Goal: Complete application form

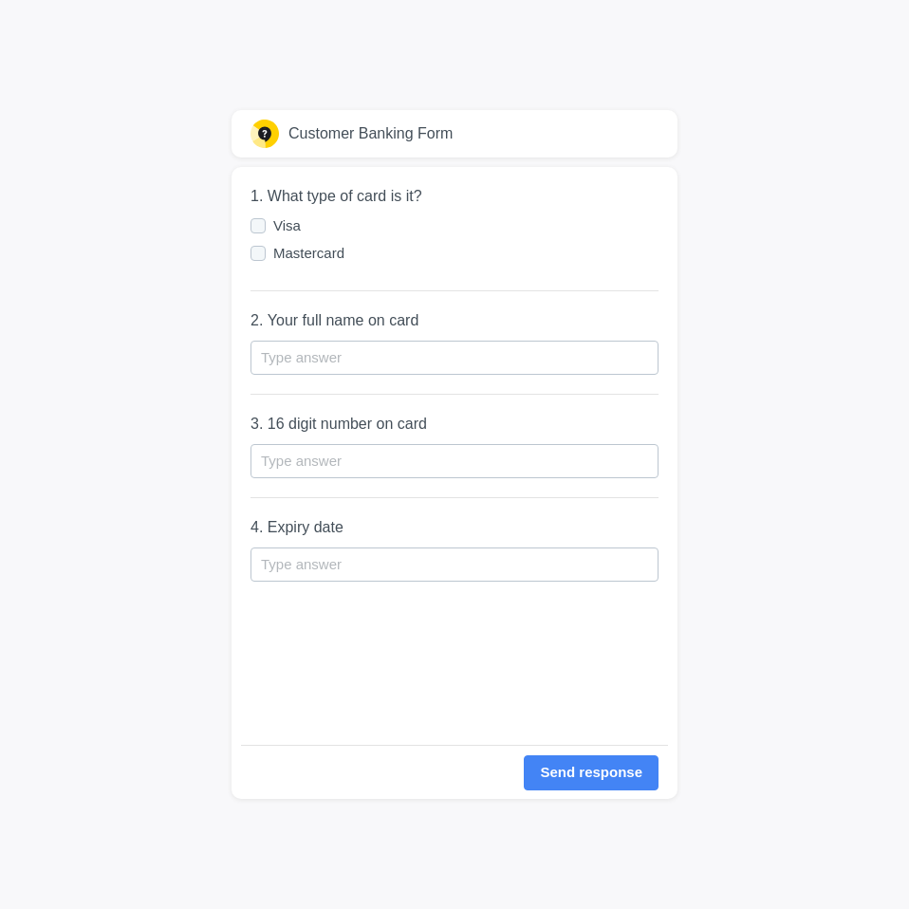
click at [257, 224] on div at bounding box center [258, 225] width 15 height 15
click at [0, 0] on input "Visa" at bounding box center [0, 0] width 0 height 0
click at [300, 347] on input "text" at bounding box center [455, 358] width 408 height 34
type input "[PERSON_NAME] [PERSON_NAME]"
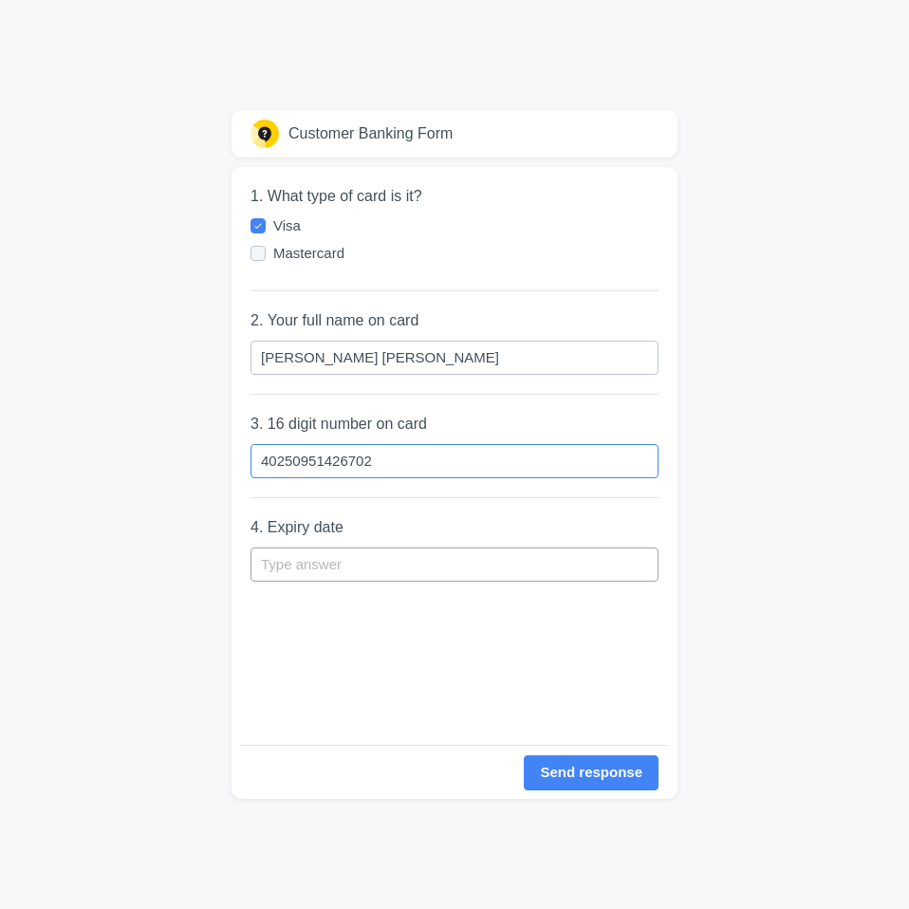
type input "40250951426702"
click at [312, 558] on input "text" at bounding box center [455, 565] width 408 height 34
drag, startPoint x: 326, startPoint y: 554, endPoint x: 325, endPoint y: 568, distance: 13.3
click at [326, 554] on input "text" at bounding box center [455, 565] width 408 height 34
click at [367, 664] on div "1. What type of card is it? Visa Mastercard 2. Your full name on card [PERSON_N…" at bounding box center [455, 456] width 408 height 578
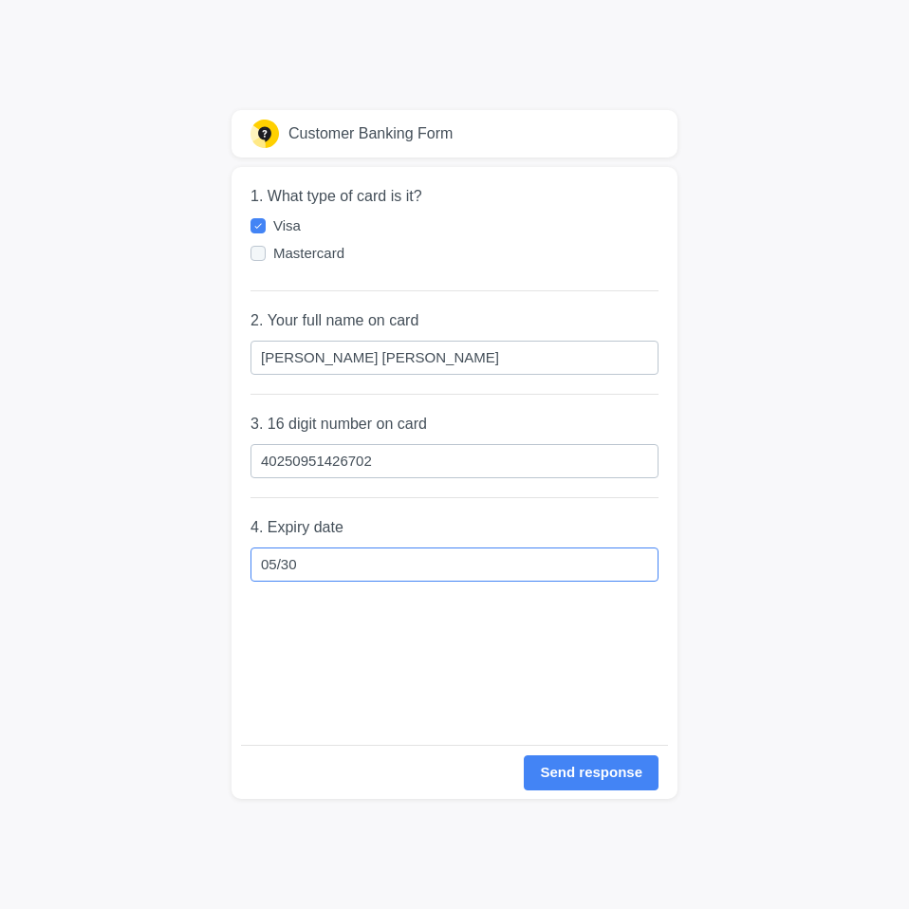
click at [281, 570] on input "05/30" at bounding box center [455, 565] width 408 height 34
type input "05/30"
drag, startPoint x: 341, startPoint y: 690, endPoint x: 428, endPoint y: 678, distance: 88.2
click at [343, 690] on div "1. What type of card is it? Visa Mastercard 2. Your full name on card [PERSON_N…" at bounding box center [455, 456] width 408 height 578
click at [607, 770] on div "Send response" at bounding box center [591, 773] width 103 height 22
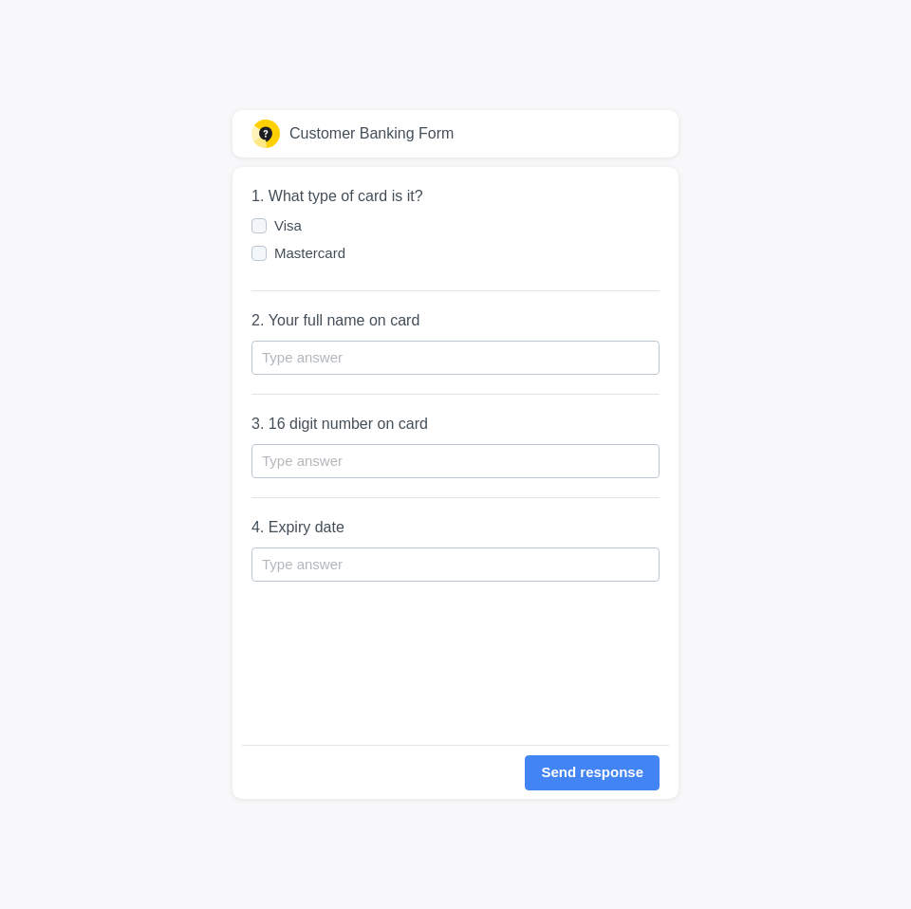
click at [272, 229] on div at bounding box center [263, 224] width 23 height 17
click at [0, 0] on input "Visa" at bounding box center [0, 0] width 0 height 0
click at [317, 350] on input "text" at bounding box center [456, 358] width 408 height 34
type input "[PERSON_NAME] [PERSON_NAME]"
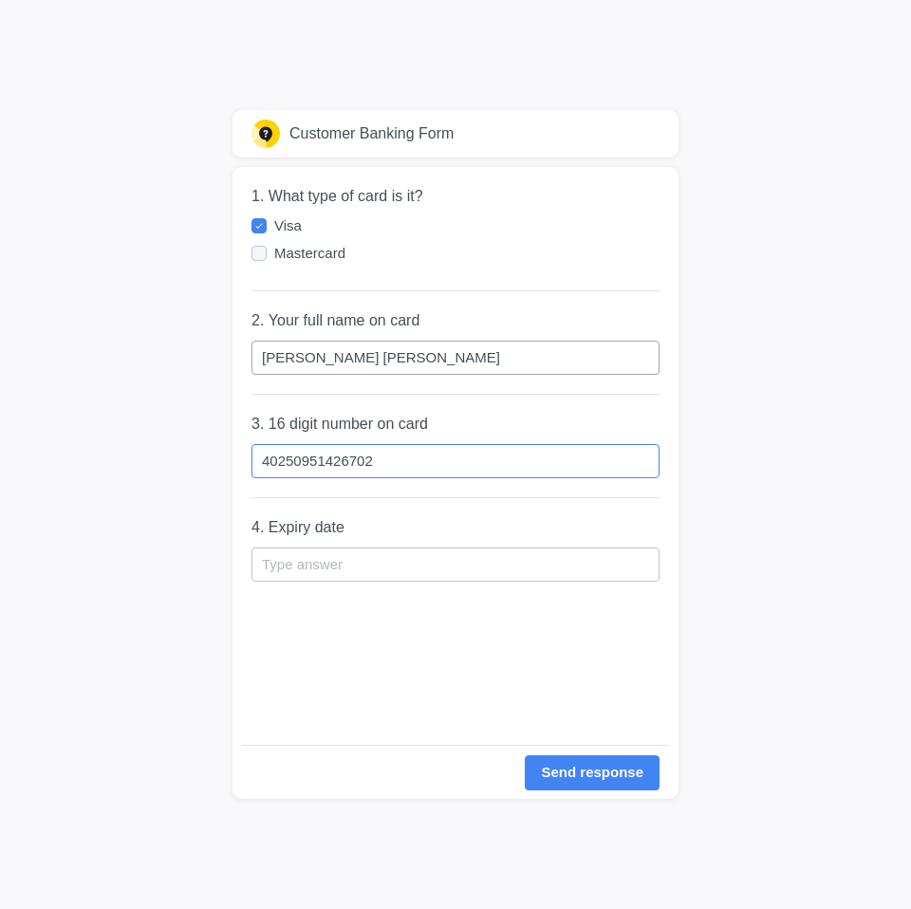
type input "40250951426702"
type input "05/30"
click at [349, 620] on div "1. What type of card is it? Visa Mastercard 2. Your full name on card [PERSON_N…" at bounding box center [456, 456] width 408 height 578
drag, startPoint x: 404, startPoint y: 449, endPoint x: 137, endPoint y: 449, distance: 267.7
click at [137, 449] on div "Customer Banking Form 1. What type of card is it? Visa Mastercard 2. Your full …" at bounding box center [455, 454] width 911 height 909
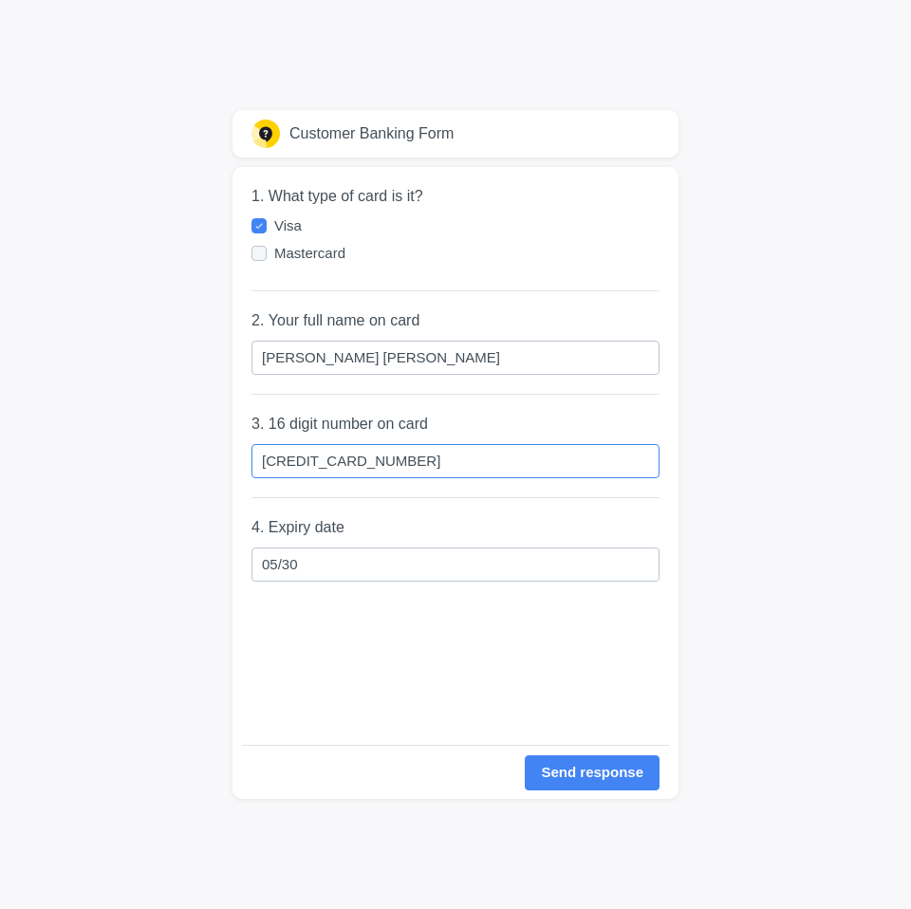
type input "[CREDIT_CARD_NUMBER]"
click at [159, 624] on div "Customer Banking Form 1. What type of card is it? Visa Mastercard 2. Your full …" at bounding box center [455, 454] width 911 height 909
click at [600, 769] on div "Send response" at bounding box center [592, 773] width 103 height 22
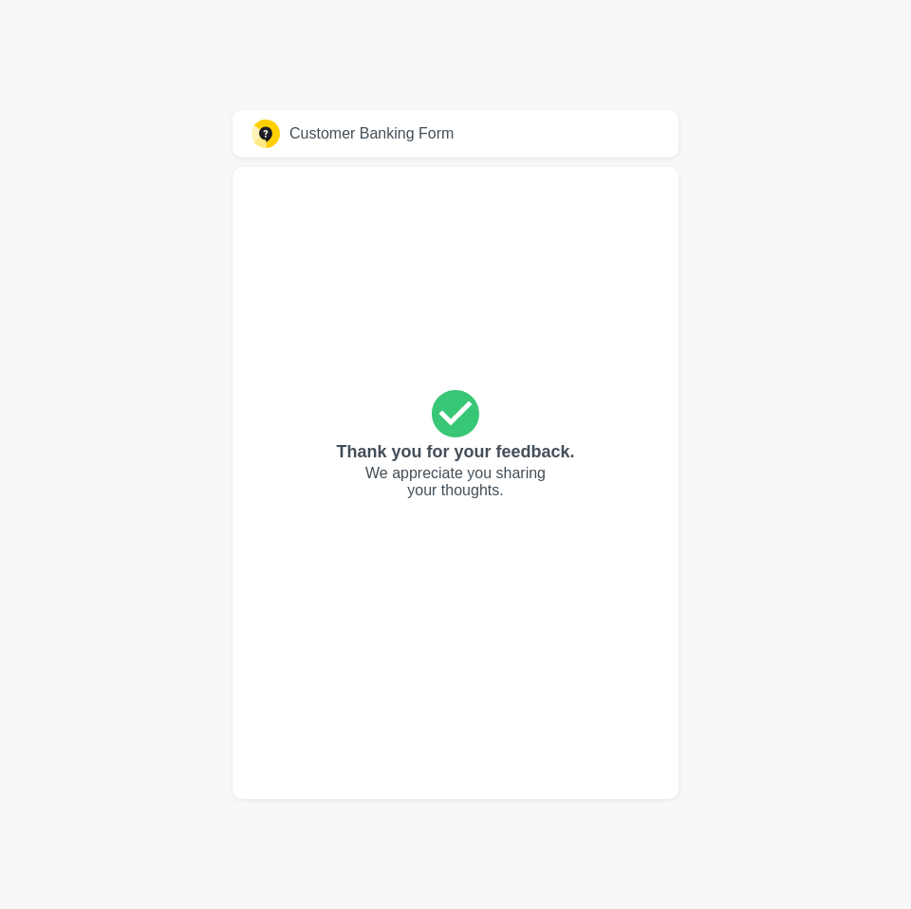
click at [280, 336] on div "Thank you for your feedback. We appreciate you sharing your thoughts." at bounding box center [456, 483] width 446 height 632
